Goal: Transaction & Acquisition: Purchase product/service

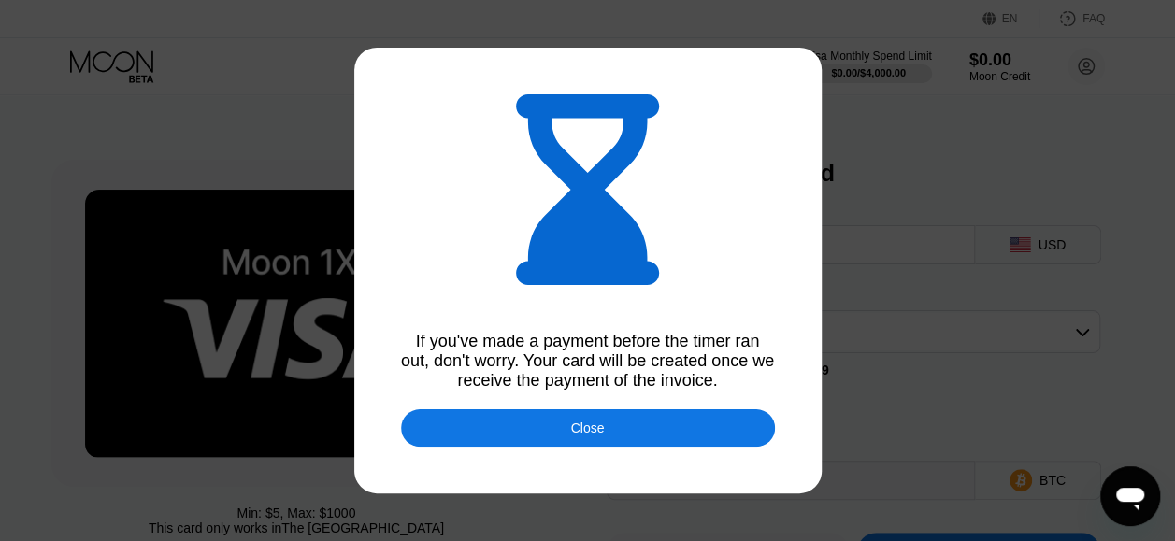
click at [603, 430] on div "Close" at bounding box center [588, 427] width 34 height 15
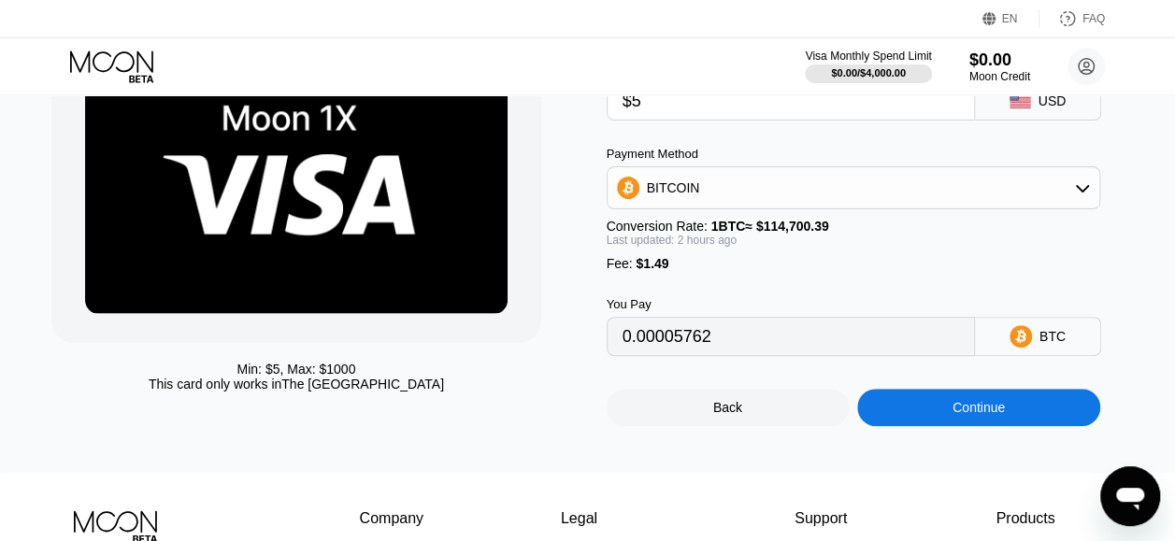
scroll to position [187, 0]
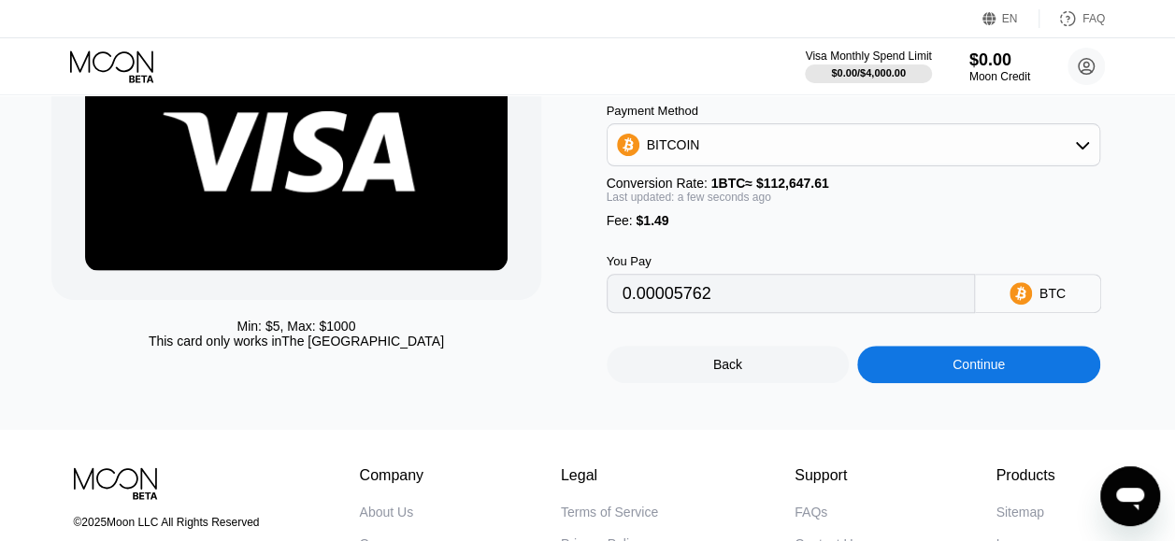
click at [579, 200] on div "Min: $ 5 , Max: $ 1000 This card only works in [GEOGRAPHIC_DATA]" at bounding box center [318, 178] width 535 height 410
type input "0.00005760"
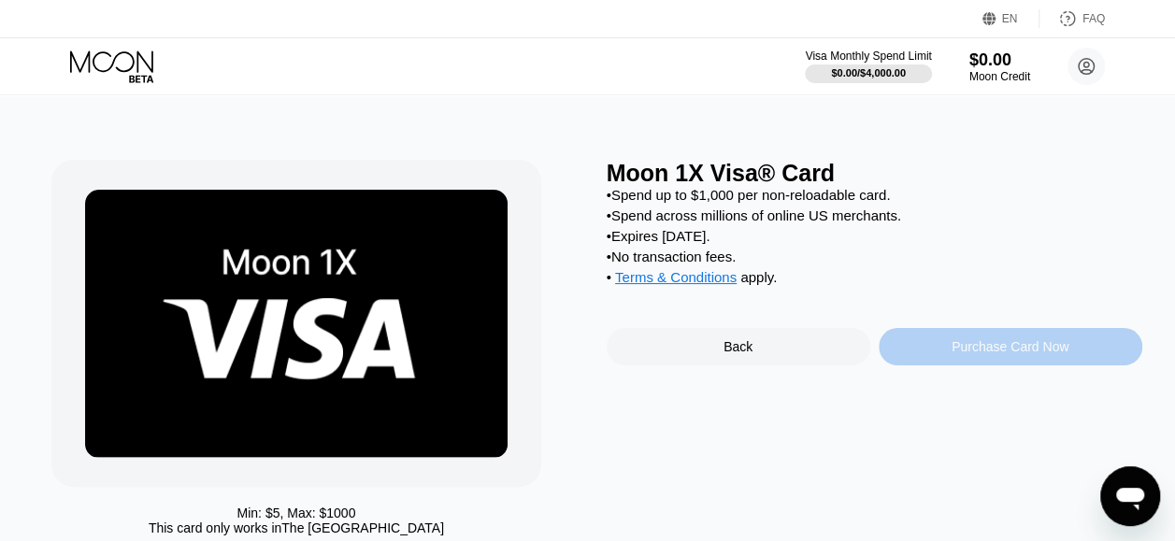
click at [1011, 354] on div "Purchase Card Now" at bounding box center [1009, 346] width 117 height 15
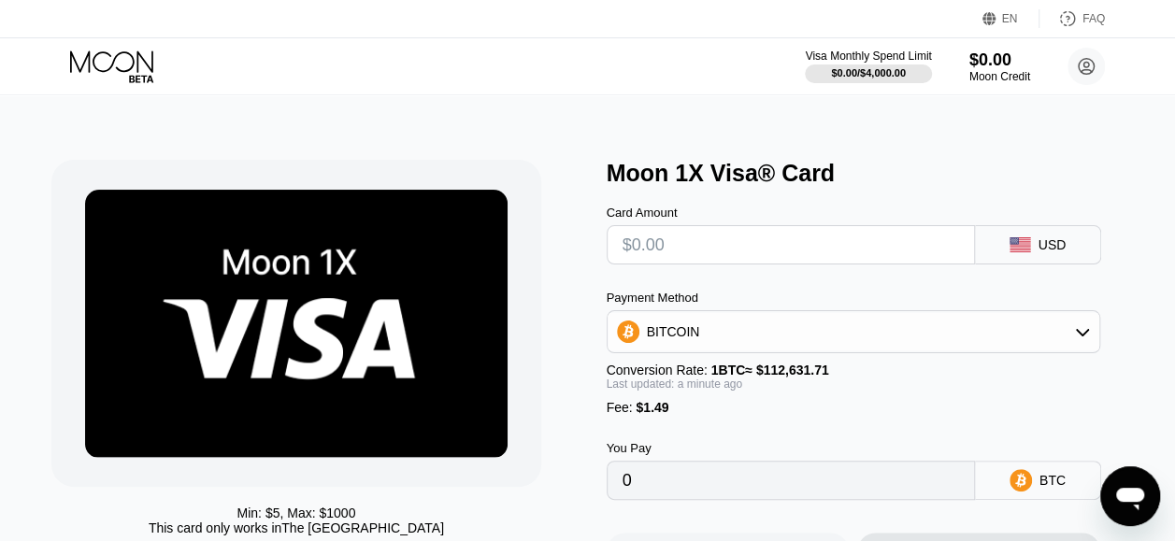
click at [926, 263] on input "text" at bounding box center [790, 244] width 336 height 37
type input "$5"
type input "0.00005763"
click at [926, 263] on input "$5" at bounding box center [790, 244] width 336 height 37
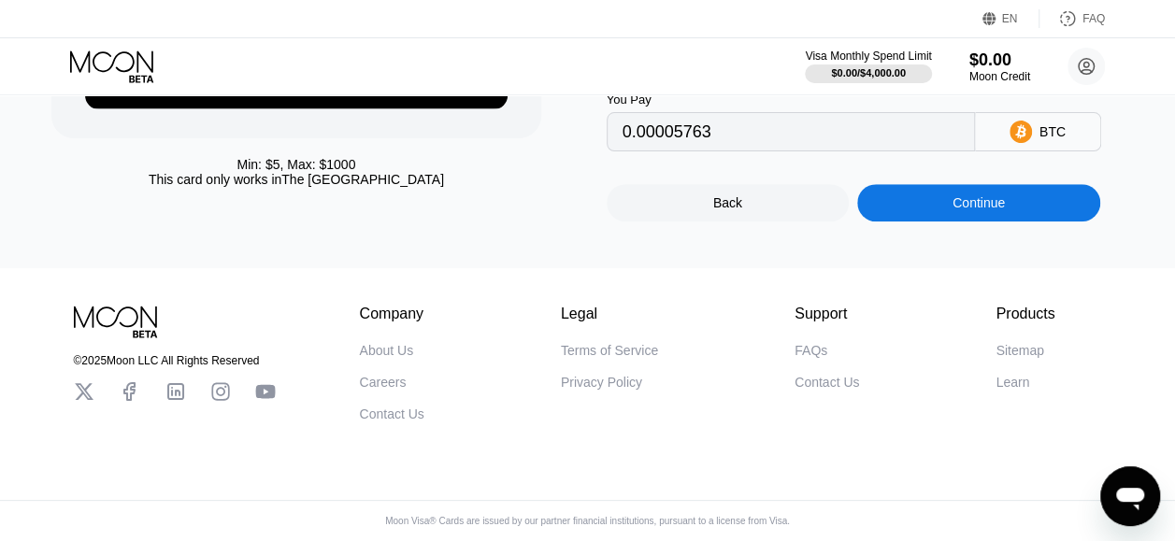
scroll to position [377, 0]
type input "$5"
click at [1046, 124] on div "BTC" at bounding box center [1052, 131] width 26 height 15
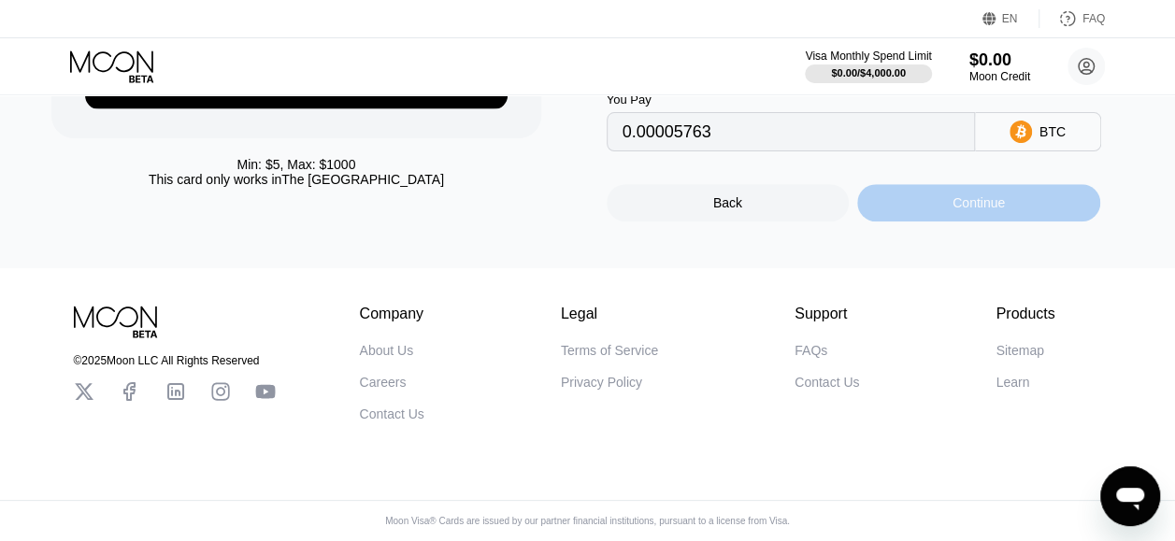
click at [1001, 195] on div "Continue" at bounding box center [978, 202] width 52 height 15
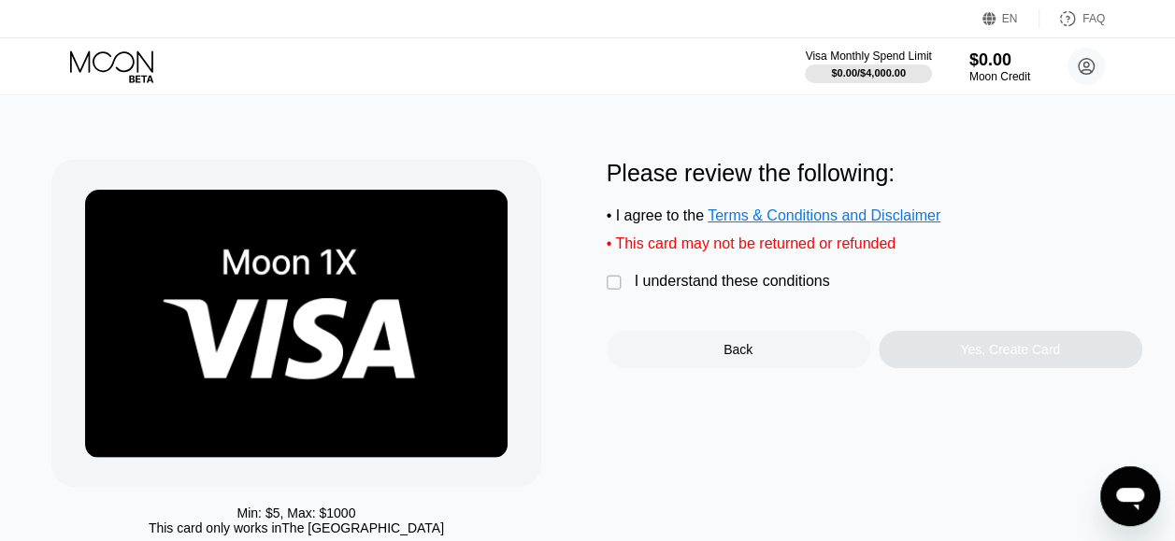
click at [617, 290] on div "" at bounding box center [615, 283] width 19 height 19
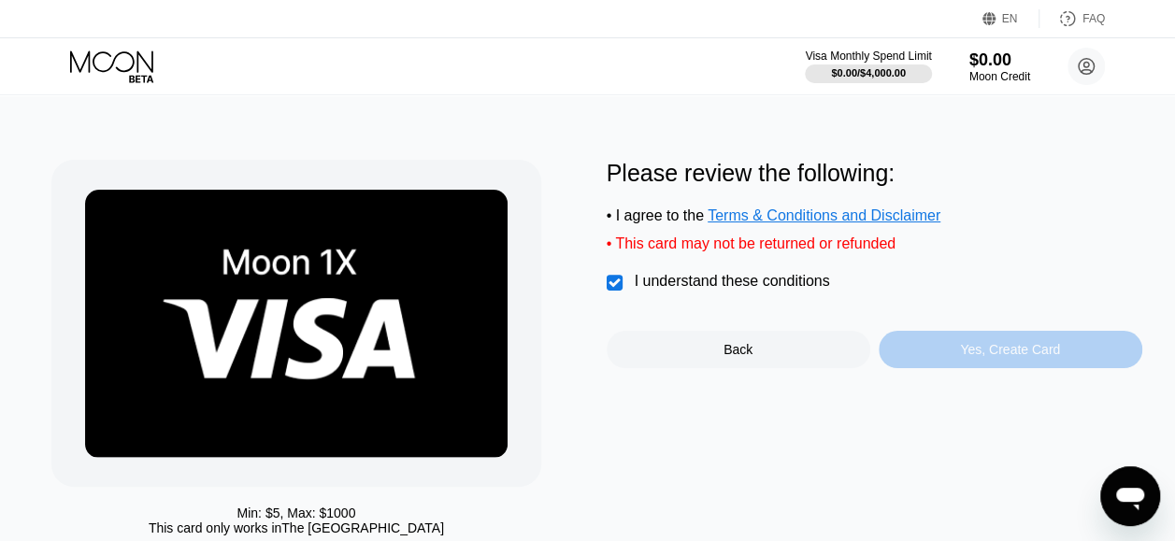
click at [990, 357] on div "Yes, Create Card" at bounding box center [1010, 349] width 100 height 15
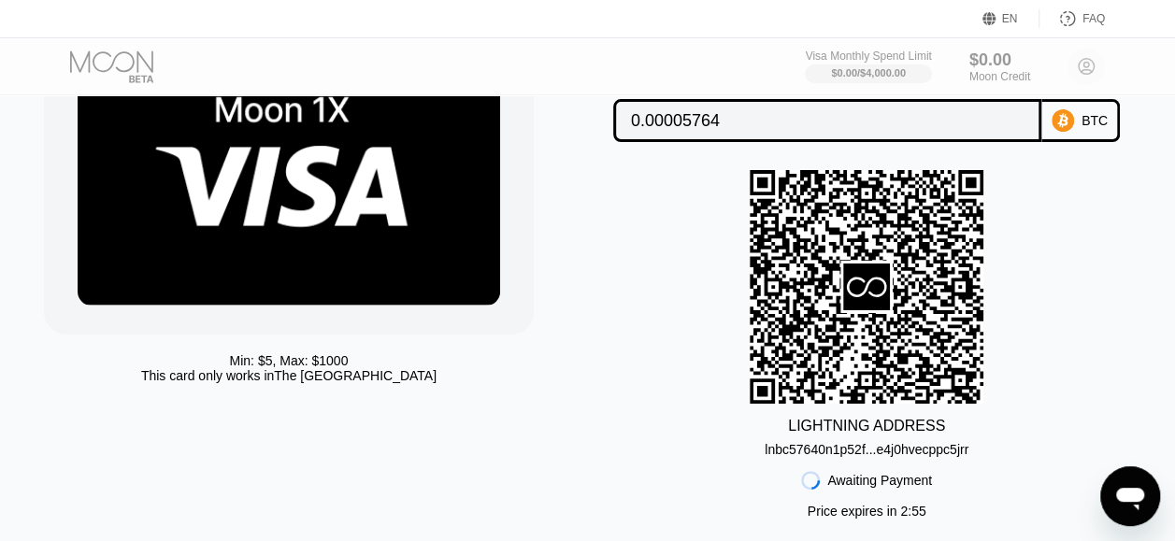
scroll to position [0, 7]
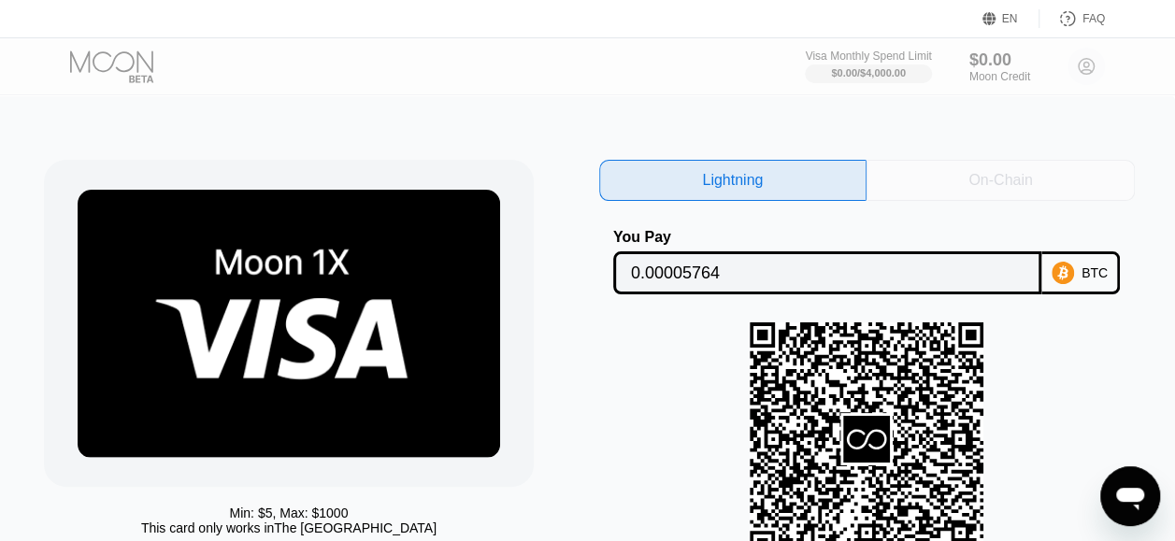
click at [975, 181] on div "On-Chain" at bounding box center [1000, 180] width 64 height 19
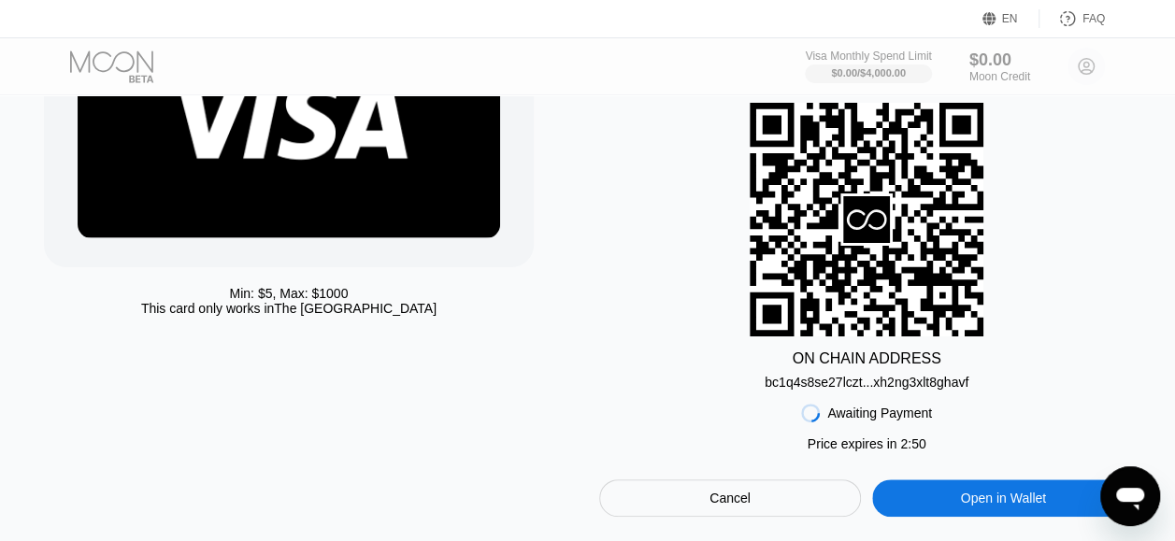
scroll to position [221, 7]
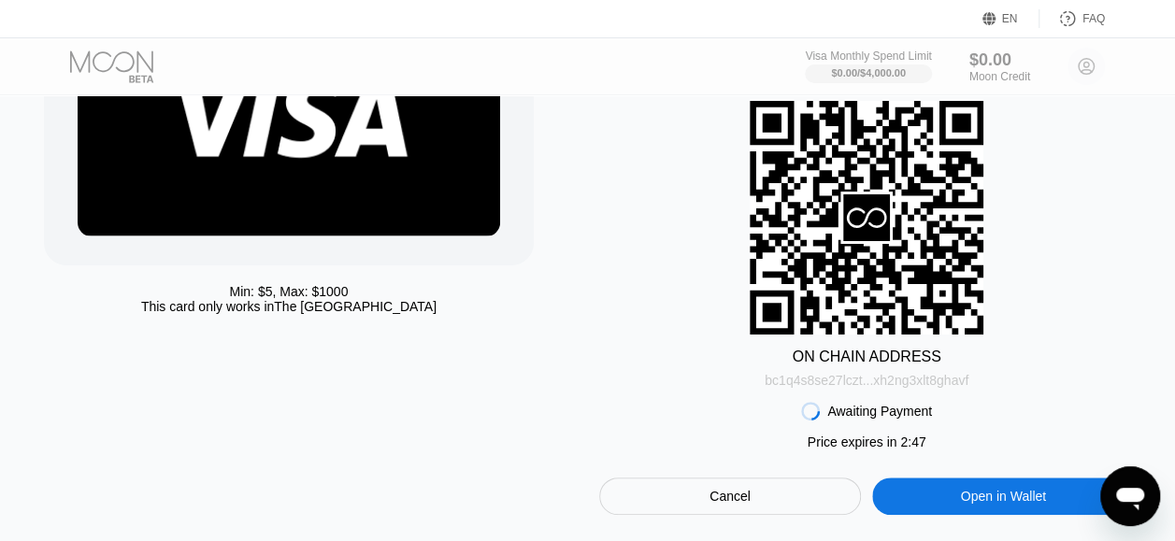
click at [882, 388] on div "bc1q4s8se27lczt...xh2ng3xlt8ghavf" at bounding box center [866, 380] width 204 height 15
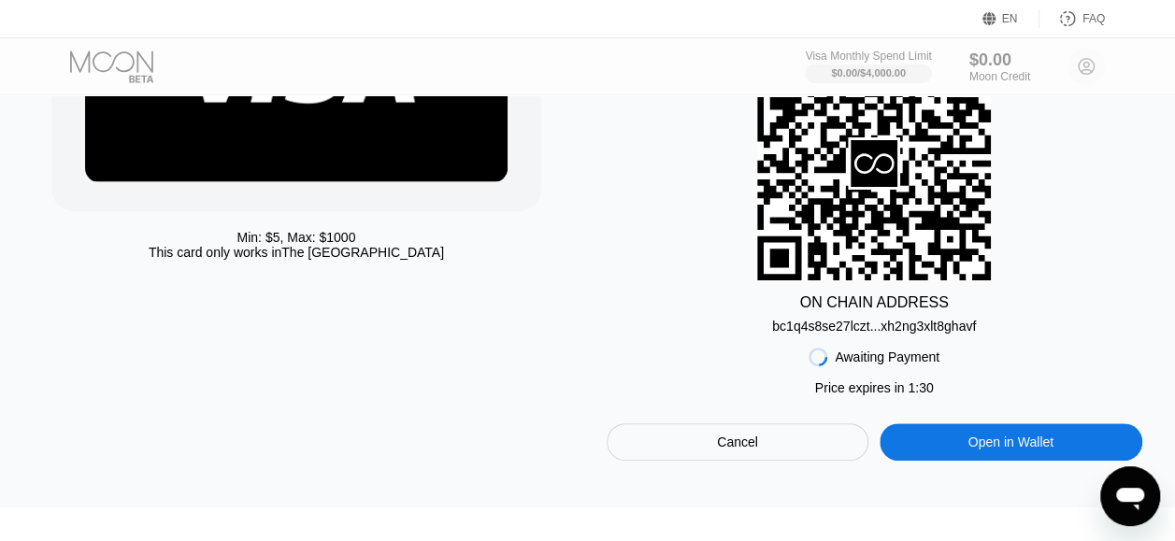
scroll to position [278, 0]
